Goal: Transaction & Acquisition: Purchase product/service

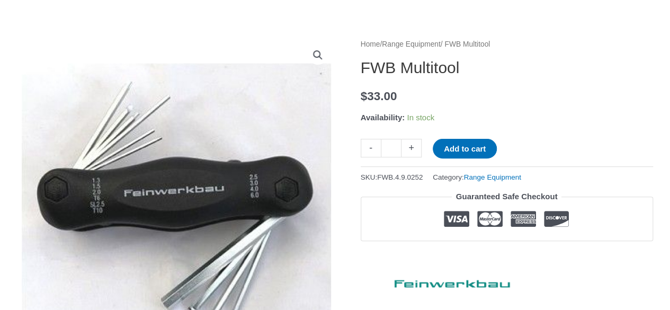
scroll to position [110, 0]
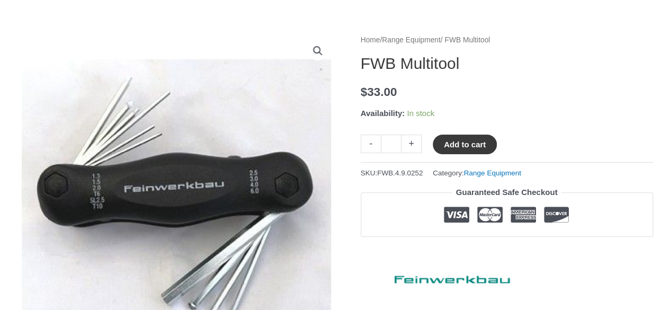
click at [461, 139] on button "Add to cart" at bounding box center [465, 144] width 64 height 20
click at [542, 143] on link "View cart" at bounding box center [528, 143] width 39 height 18
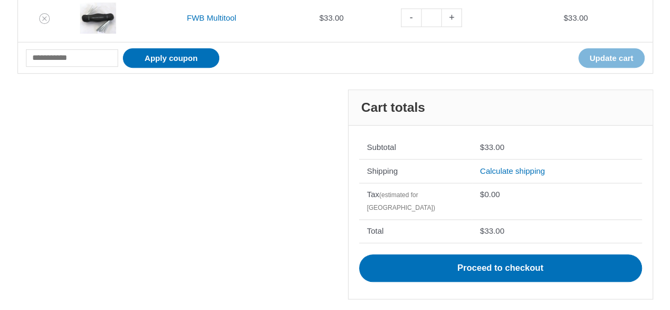
scroll to position [235, 0]
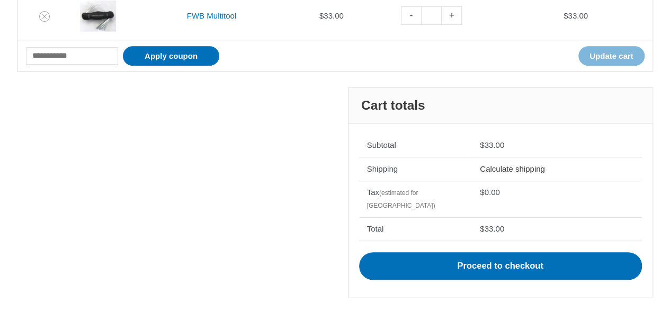
click at [520, 169] on link "Calculate shipping" at bounding box center [512, 168] width 65 height 9
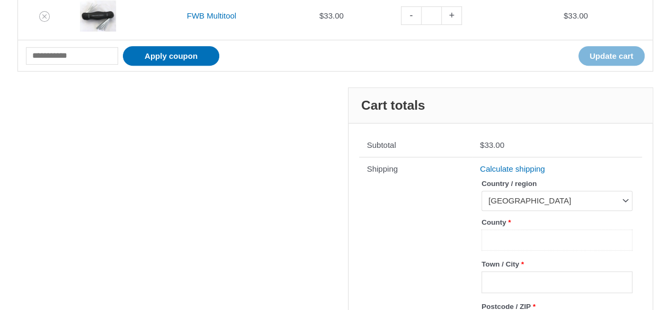
click at [515, 240] on input "County *" at bounding box center [556, 240] width 150 height 22
type input "*"
type input "********"
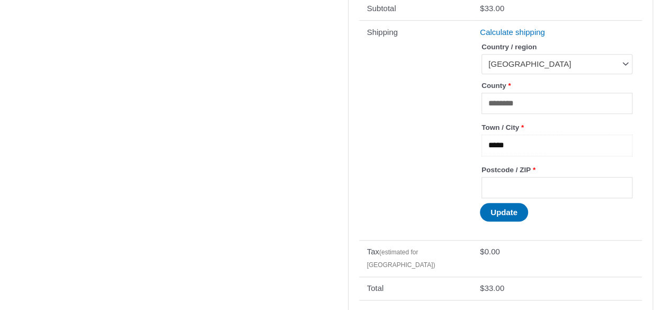
scroll to position [373, 0]
type input "*****"
click at [555, 186] on input "Postcode / ZIP *" at bounding box center [556, 187] width 150 height 22
type input "****"
click at [501, 217] on button "Update" at bounding box center [504, 211] width 48 height 19
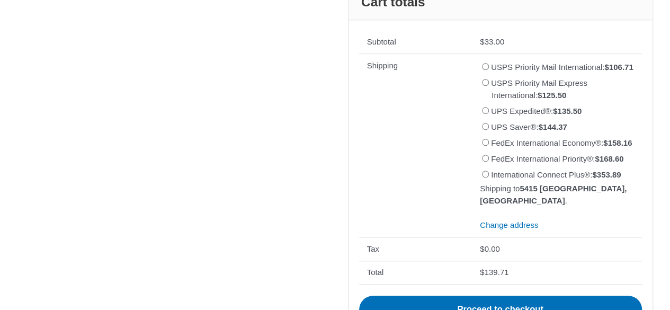
scroll to position [379, 0]
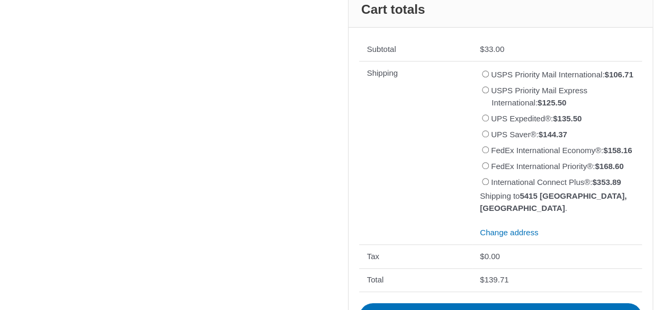
drag, startPoint x: 665, startPoint y: 170, endPoint x: 664, endPoint y: 148, distance: 22.2
click at [664, 148] on div "Cart 1 Shopping Cart 2 Checkout details 3 Order Complete Shipping costs updated…" at bounding box center [335, 34] width 670 height 659
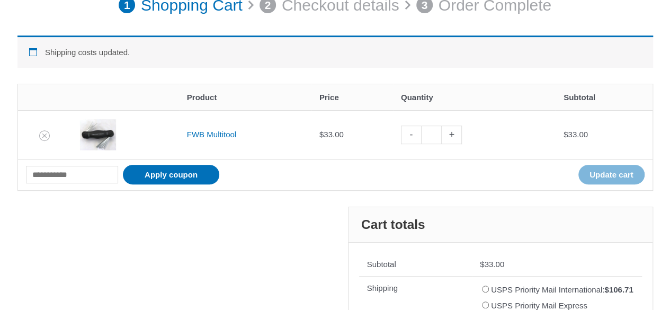
scroll to position [78, 0]
